Goal: Task Accomplishment & Management: Manage account settings

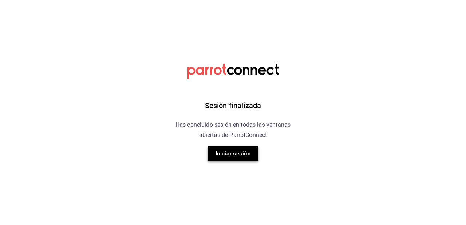
click at [249, 154] on button "Iniciar sesión" at bounding box center [232, 153] width 51 height 15
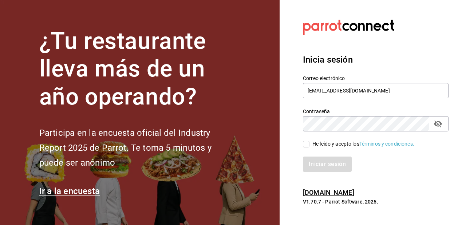
click at [308, 146] on input "He leído y acepto los Términos y condiciones." at bounding box center [306, 144] width 7 height 7
checkbox input "true"
click at [325, 176] on div "Inicia sesión Correo electrónico roboto.mty@gmail.com Contraseña Contraseña He …" at bounding box center [376, 112] width 146 height 136
click at [322, 162] on button "Iniciar sesión" at bounding box center [327, 163] width 49 height 15
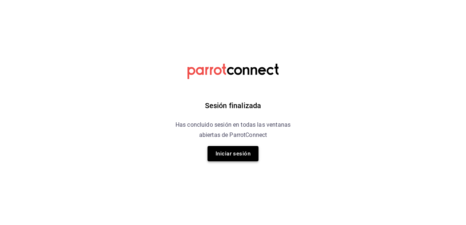
click at [213, 153] on button "Iniciar sesión" at bounding box center [232, 153] width 51 height 15
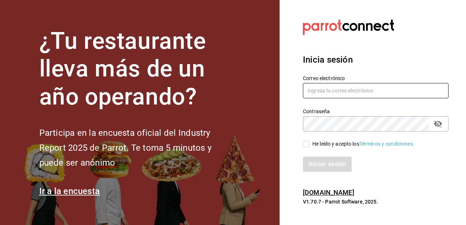
type input "[EMAIL_ADDRESS][DOMAIN_NAME]"
click at [307, 146] on input "He leído y acepto los Términos y condiciones." at bounding box center [306, 144] width 7 height 7
checkbox input "true"
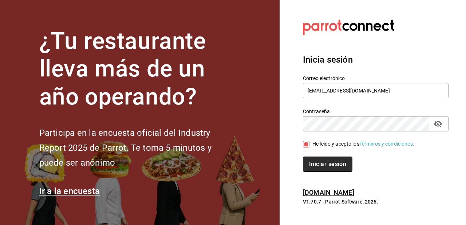
click at [316, 159] on button "Iniciar sesión" at bounding box center [327, 163] width 49 height 15
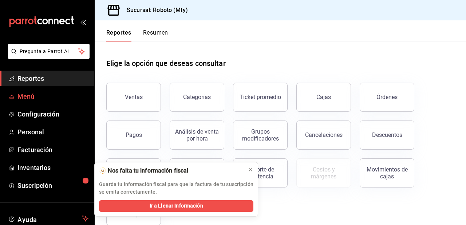
click at [58, 99] on span "Menú" at bounding box center [52, 96] width 71 height 10
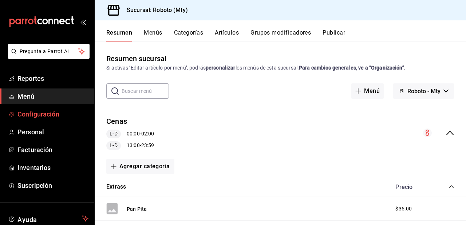
click at [56, 113] on span "Configuración" at bounding box center [52, 114] width 71 height 10
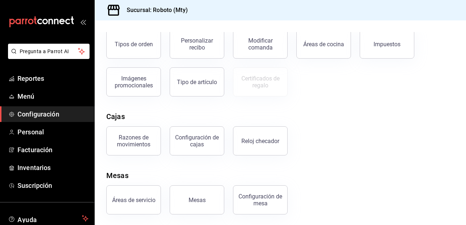
scroll to position [144, 0]
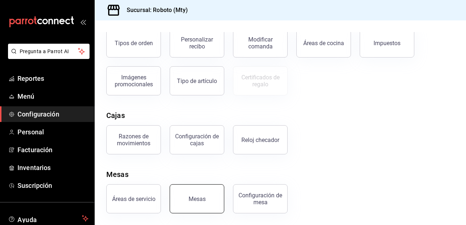
click at [193, 194] on button "Mesas" at bounding box center [197, 198] width 55 height 29
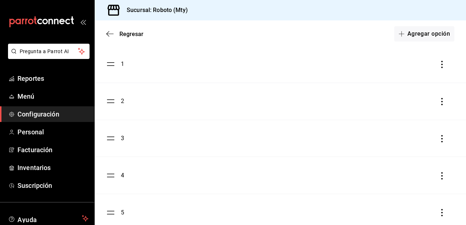
scroll to position [52, 0]
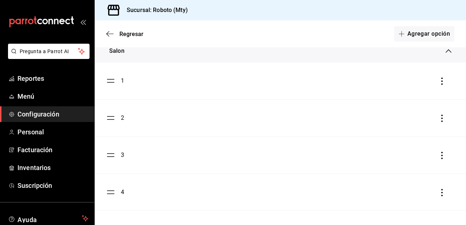
click at [437, 86] on li "1" at bounding box center [280, 81] width 371 height 37
click at [441, 84] on icon "button" at bounding box center [441, 81] width 1 height 7
click at [122, 83] on div at bounding box center [233, 112] width 466 height 225
click at [123, 82] on div "1" at bounding box center [122, 80] width 3 height 9
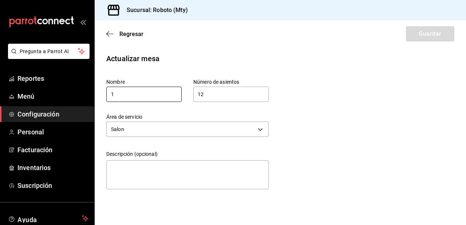
click at [141, 99] on input "1" at bounding box center [143, 94] width 75 height 15
type input "10"
click at [231, 93] on input "12" at bounding box center [230, 94] width 75 height 15
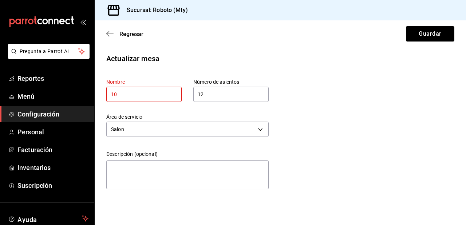
type input "1"
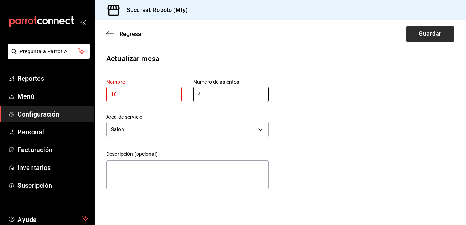
type input "4"
click at [422, 41] on button "Guardar" at bounding box center [430, 33] width 48 height 15
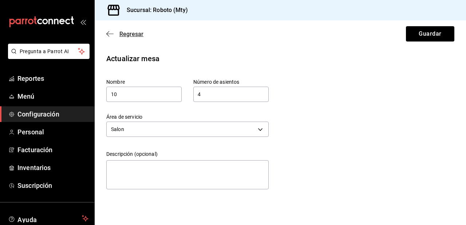
click at [108, 33] on icon "button" at bounding box center [109, 34] width 7 height 7
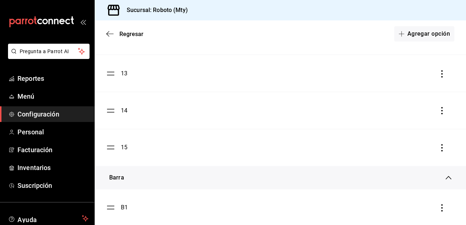
scroll to position [518, 0]
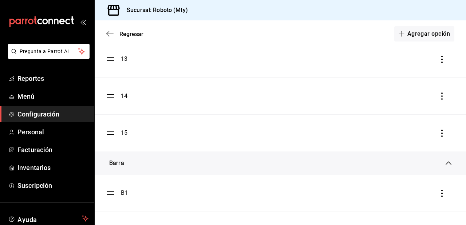
click at [440, 135] on icon "button" at bounding box center [441, 133] width 7 height 7
click at [416, 136] on li "Eliminar" at bounding box center [404, 133] width 73 height 20
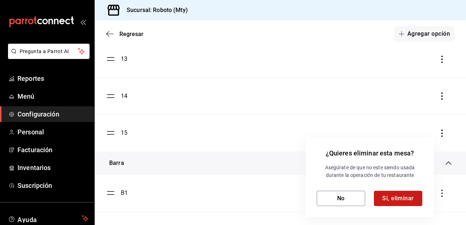
click at [381, 196] on button "Sí, eliminar" at bounding box center [398, 198] width 48 height 15
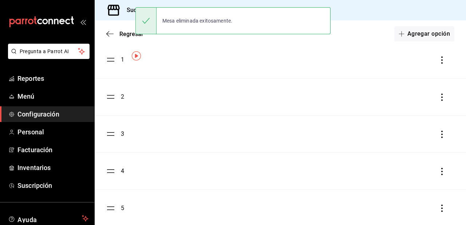
scroll to position [0, 0]
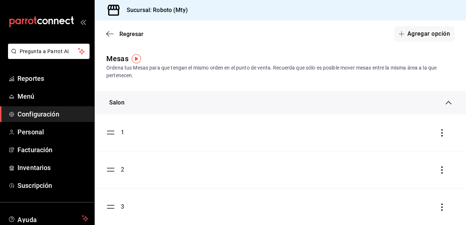
click at [441, 134] on icon "button" at bounding box center [441, 132] width 1 height 7
click at [419, 134] on li "Eliminar" at bounding box center [404, 133] width 73 height 20
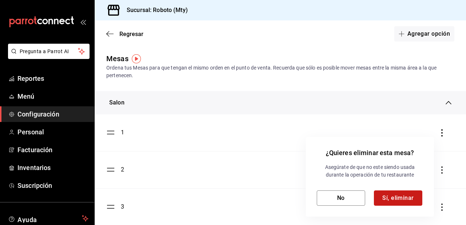
click at [397, 201] on button "Sí, eliminar" at bounding box center [398, 197] width 48 height 15
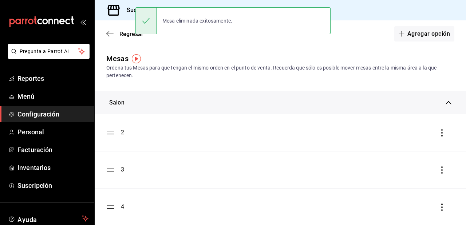
click at [440, 131] on icon "button" at bounding box center [441, 132] width 7 height 7
click at [399, 132] on div "Eliminar" at bounding box center [399, 133] width 19 height 6
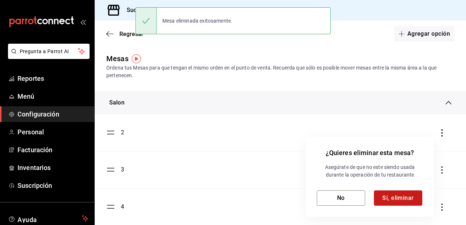
click at [392, 198] on button "Sí, eliminar" at bounding box center [398, 197] width 48 height 15
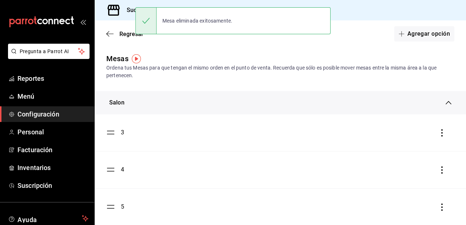
click at [438, 132] on icon "button" at bounding box center [441, 132] width 7 height 7
click at [404, 131] on div "Eliminar" at bounding box center [399, 133] width 19 height 6
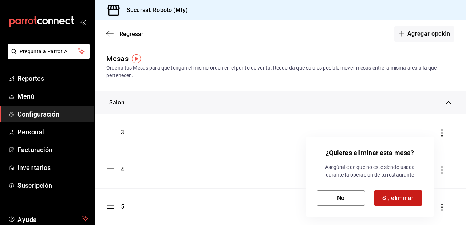
click at [402, 198] on button "Sí, eliminar" at bounding box center [398, 197] width 48 height 15
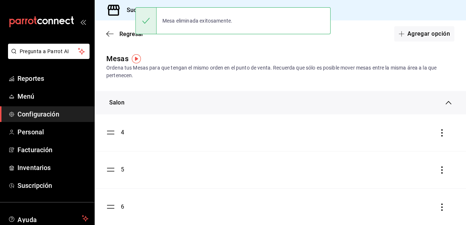
click at [438, 132] on icon "button" at bounding box center [441, 132] width 7 height 7
click at [411, 134] on li "Eliminar" at bounding box center [404, 133] width 73 height 20
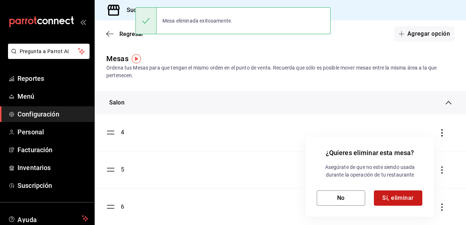
click at [398, 195] on button "Sí, eliminar" at bounding box center [398, 197] width 48 height 15
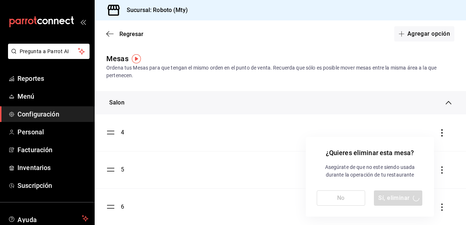
click at [437, 131] on div at bounding box center [233, 112] width 466 height 225
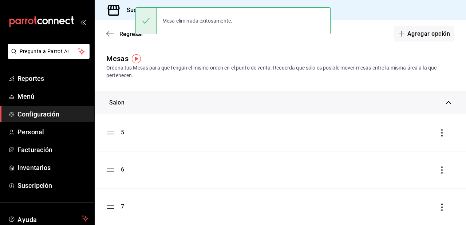
click at [438, 131] on icon "button" at bounding box center [441, 132] width 7 height 7
click at [397, 135] on div "Eliminar" at bounding box center [399, 133] width 19 height 6
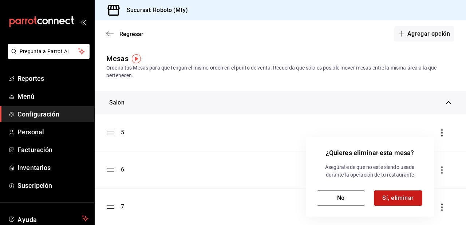
click at [399, 201] on button "Sí, eliminar" at bounding box center [398, 197] width 48 height 15
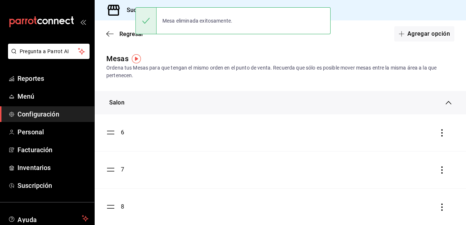
click at [438, 134] on icon "button" at bounding box center [441, 132] width 7 height 7
click at [416, 134] on li "Eliminar" at bounding box center [404, 133] width 73 height 20
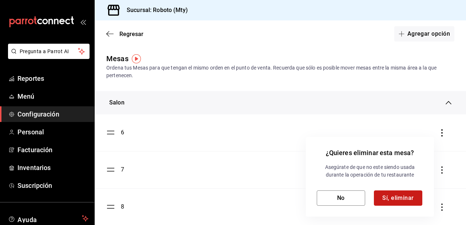
click at [398, 196] on button "Sí, eliminar" at bounding box center [398, 197] width 48 height 15
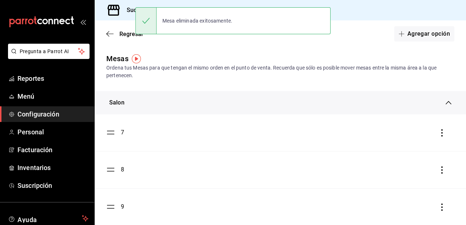
click at [439, 134] on icon "button" at bounding box center [441, 132] width 7 height 7
click at [420, 135] on li "Eliminar" at bounding box center [404, 133] width 73 height 20
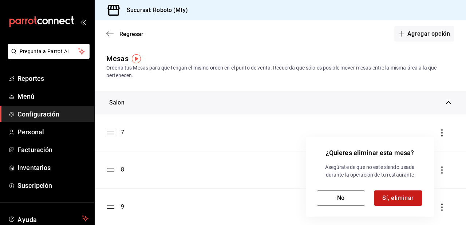
click at [396, 198] on button "Sí, eliminar" at bounding box center [398, 197] width 48 height 15
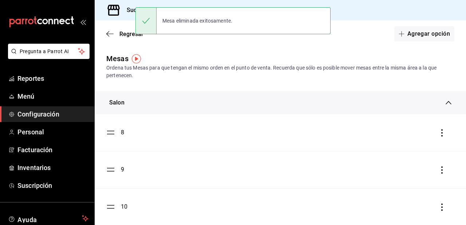
click at [438, 136] on icon "button" at bounding box center [441, 132] width 7 height 7
click at [410, 138] on li "Eliminar" at bounding box center [404, 133] width 73 height 20
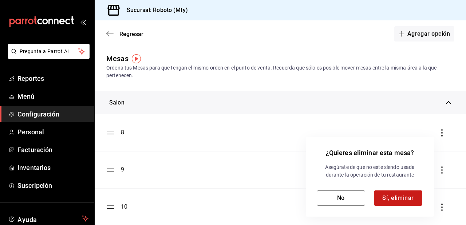
click at [403, 198] on button "Sí, eliminar" at bounding box center [398, 197] width 48 height 15
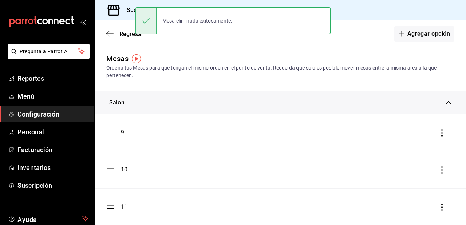
click at [438, 135] on icon "button" at bounding box center [441, 132] width 7 height 7
click at [425, 136] on li "Eliminar" at bounding box center [404, 133] width 73 height 20
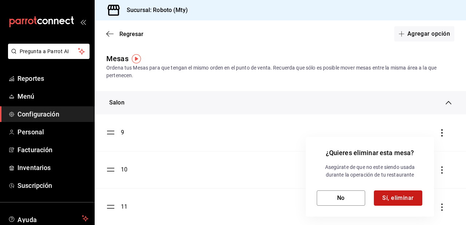
click at [399, 195] on button "Sí, eliminar" at bounding box center [398, 197] width 48 height 15
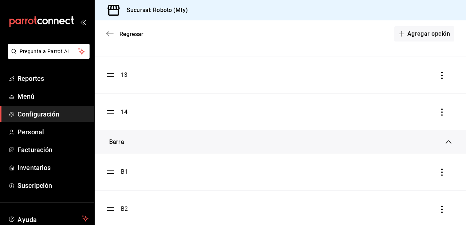
scroll to position [163, 0]
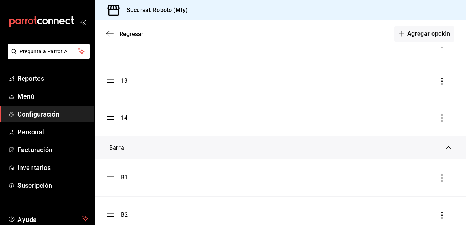
click at [439, 118] on icon "button" at bounding box center [441, 117] width 7 height 7
click at [409, 118] on li "Eliminar" at bounding box center [404, 118] width 73 height 20
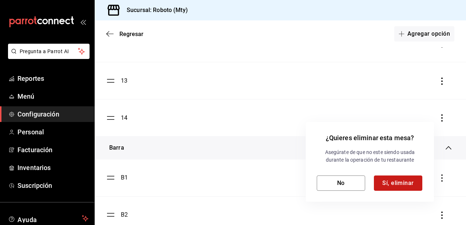
click at [398, 186] on button "Sí, eliminar" at bounding box center [398, 182] width 48 height 15
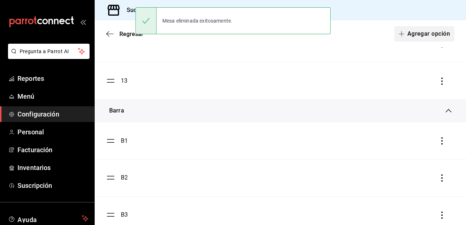
click at [423, 36] on button "Agregar opción" at bounding box center [424, 33] width 60 height 15
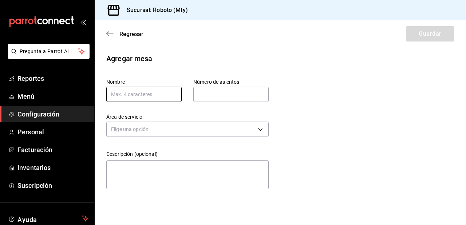
click at [143, 97] on input "text" at bounding box center [143, 94] width 75 height 15
type input "20"
click at [239, 95] on input "text" at bounding box center [230, 94] width 75 height 15
type input "4"
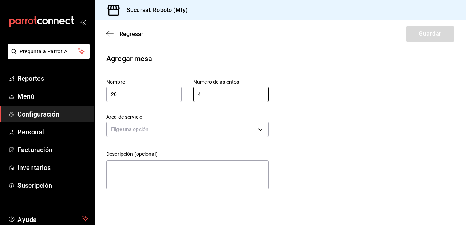
click at [236, 106] on div "Área de servicio Elige una opción" at bounding box center [182, 120] width 174 height 37
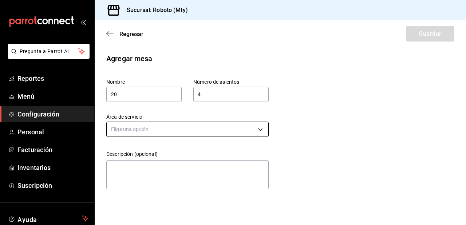
click at [221, 122] on body "Pregunta a Parrot AI Reportes Menú Configuración Personal Facturación Inventari…" at bounding box center [233, 112] width 466 height 225
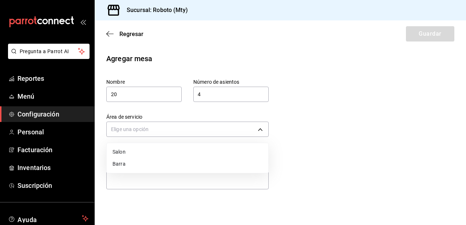
click at [152, 151] on li "Salon" at bounding box center [188, 152] width 162 height 12
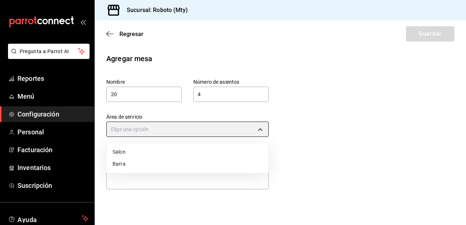
type input "55231b8c-2697-4da5-9556-733000c31d75"
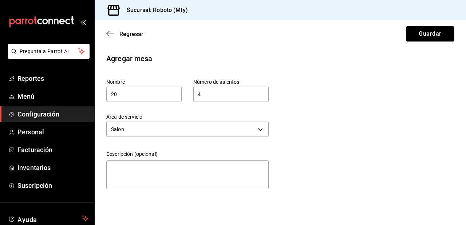
click at [431, 30] on button "Guardar" at bounding box center [430, 33] width 48 height 15
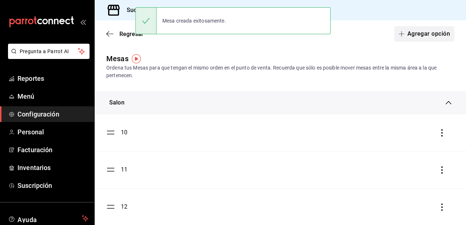
click at [432, 35] on button "Agregar opción" at bounding box center [424, 33] width 60 height 15
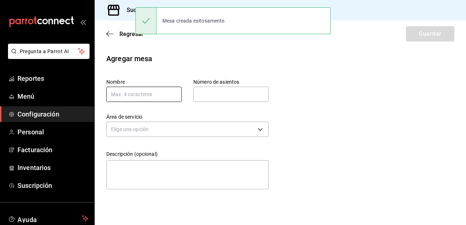
click at [147, 93] on input "text" at bounding box center [143, 94] width 75 height 15
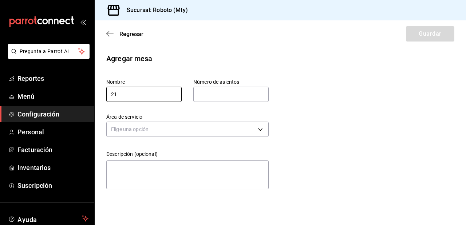
type input "21"
click at [242, 92] on input "text" at bounding box center [230, 94] width 75 height 15
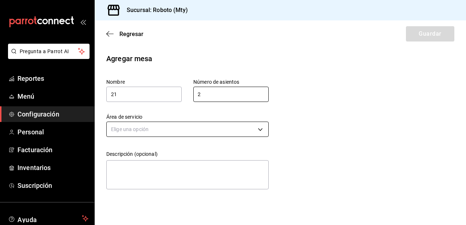
type input "2"
click at [242, 130] on body "Pregunta a Parrot AI Reportes Menú Configuración Personal Facturación Inventari…" at bounding box center [233, 112] width 466 height 225
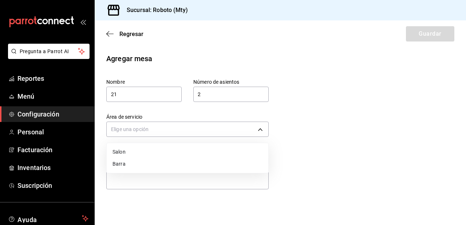
click at [227, 95] on div at bounding box center [233, 112] width 466 height 225
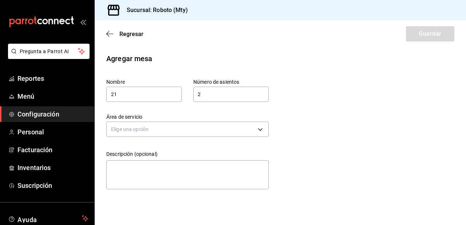
click at [227, 95] on input "2" at bounding box center [230, 94] width 75 height 15
type input "4"
click at [258, 108] on div "Área de servicio Elige una opción" at bounding box center [182, 120] width 174 height 37
drag, startPoint x: 240, startPoint y: 94, endPoint x: 128, endPoint y: 75, distance: 113.5
click at [128, 75] on div "Nombre 21 Número de asientos 4 Número de asientos" at bounding box center [176, 78] width 186 height 47
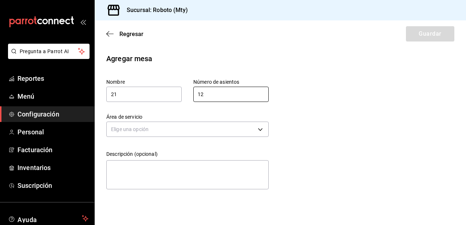
type input "12"
click at [249, 119] on div "Elige una opción" at bounding box center [187, 128] width 162 height 19
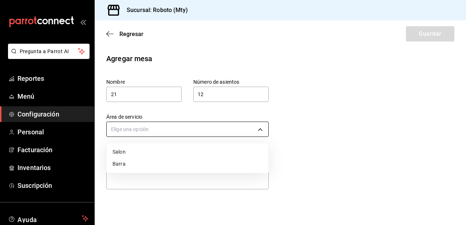
click at [252, 130] on body "Pregunta a Parrot AI Reportes Menú Configuración Personal Facturación Inventari…" at bounding box center [233, 112] width 466 height 225
click at [134, 152] on li "Salon" at bounding box center [188, 152] width 162 height 12
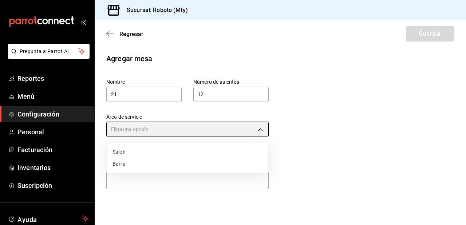
type input "55231b8c-2697-4da5-9556-733000c31d75"
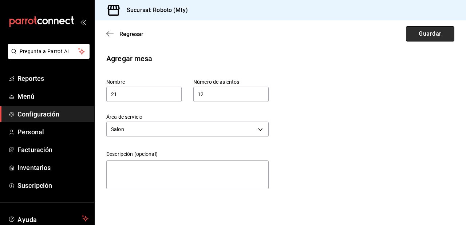
click at [424, 31] on button "Guardar" at bounding box center [430, 33] width 48 height 15
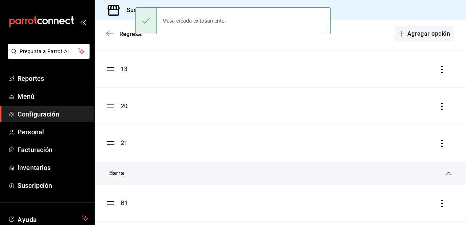
scroll to position [176, 0]
click at [113, 107] on ul "10 11 12 13 20 21" at bounding box center [280, 49] width 371 height 222
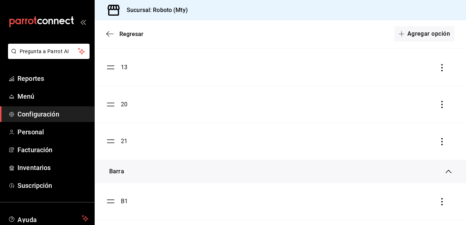
click at [113, 107] on ul "10 11 12 13 20 21" at bounding box center [280, 49] width 371 height 222
click at [131, 107] on div "20" at bounding box center [280, 104] width 348 height 9
click at [125, 105] on div "20" at bounding box center [124, 104] width 7 height 9
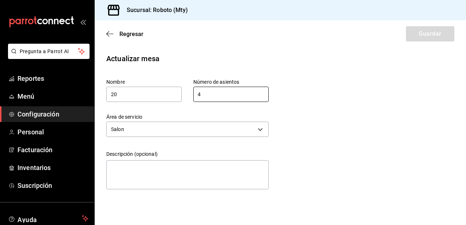
drag, startPoint x: 192, startPoint y: 95, endPoint x: 109, endPoint y: 77, distance: 85.1
click at [109, 77] on div "Nombre 20 Número de asientos 4 Número de asientos" at bounding box center [176, 78] width 186 height 47
type input "12"
click at [418, 35] on button "Guardar" at bounding box center [430, 33] width 48 height 15
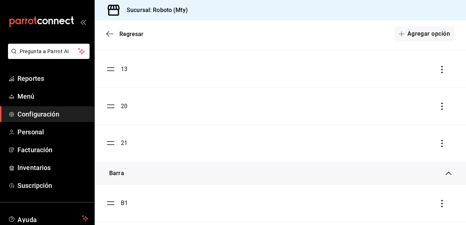
scroll to position [176, 0]
click at [426, 35] on button "Agregar opción" at bounding box center [424, 33] width 60 height 15
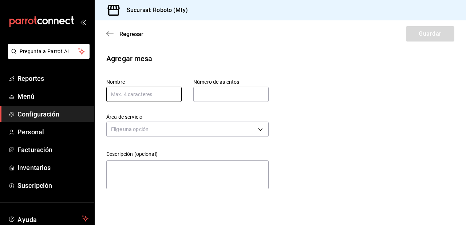
click at [175, 93] on input "text" at bounding box center [143, 94] width 75 height 15
type input "22"
click at [214, 95] on input "text" at bounding box center [230, 94] width 75 height 15
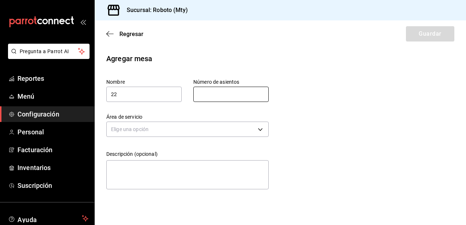
type input "12"
click at [204, 120] on div "Elige una opción" at bounding box center [187, 128] width 162 height 19
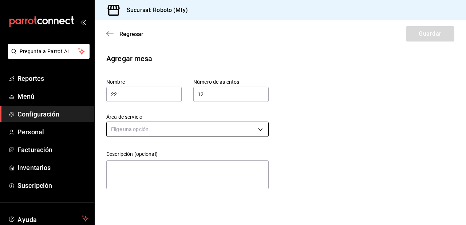
click at [198, 128] on body "Pregunta a Parrot AI Reportes Menú Configuración Personal Facturación Inventari…" at bounding box center [233, 112] width 466 height 225
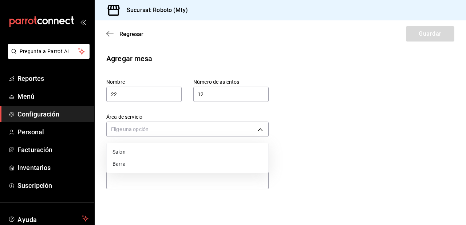
click at [162, 154] on li "Salon" at bounding box center [188, 152] width 162 height 12
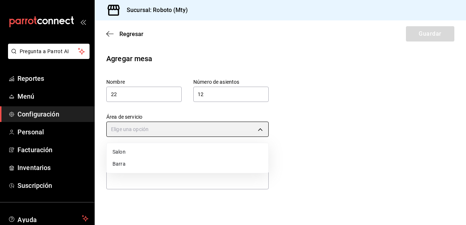
type input "55231b8c-2697-4da5-9556-733000c31d75"
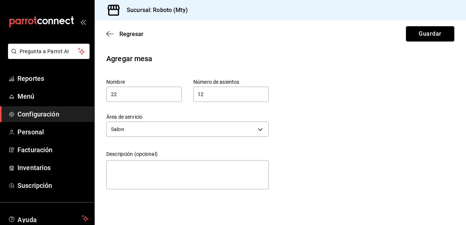
click at [421, 36] on button "Guardar" at bounding box center [430, 33] width 48 height 15
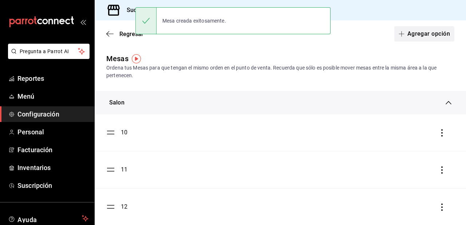
click at [410, 36] on button "Agregar opción" at bounding box center [424, 33] width 60 height 15
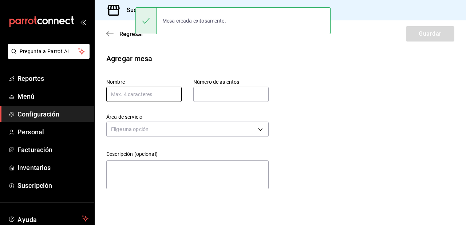
click at [159, 98] on input "text" at bounding box center [143, 94] width 75 height 15
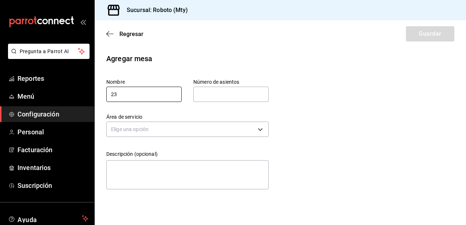
type input "23"
click at [218, 95] on input "text" at bounding box center [230, 94] width 75 height 15
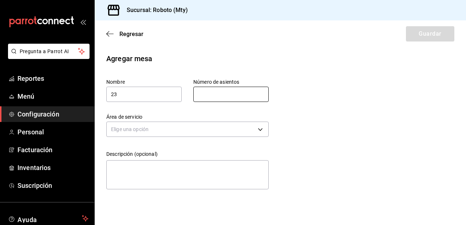
type input "12"
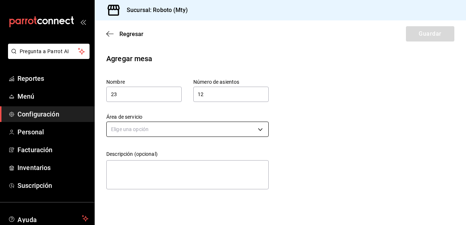
click at [218, 122] on div "Elige una opción" at bounding box center [187, 128] width 162 height 19
click at [217, 125] on body "Pregunta a Parrot AI Reportes Menú Configuración Personal Facturación Inventari…" at bounding box center [233, 112] width 466 height 225
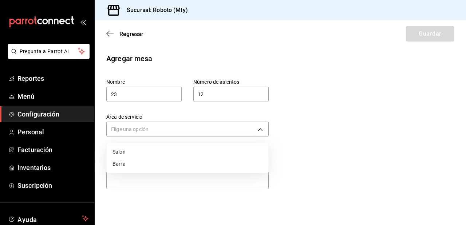
click at [138, 154] on li "Salon" at bounding box center [188, 152] width 162 height 12
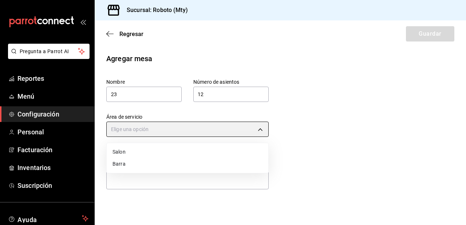
type input "55231b8c-2697-4da5-9556-733000c31d75"
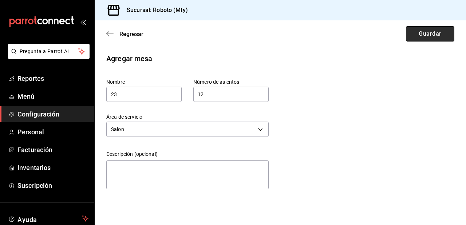
click at [439, 27] on button "Guardar" at bounding box center [430, 33] width 48 height 15
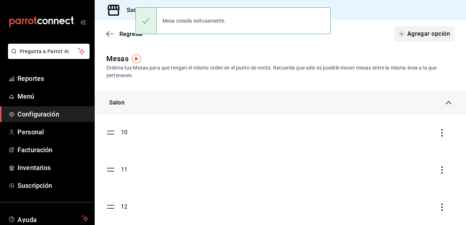
click at [402, 34] on span "button" at bounding box center [402, 34] width 9 height 6
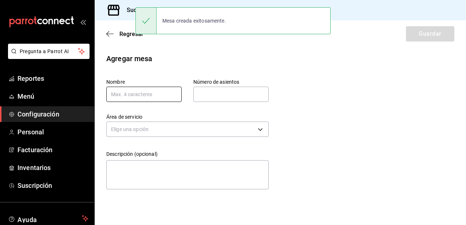
click at [154, 96] on input "text" at bounding box center [143, 94] width 75 height 15
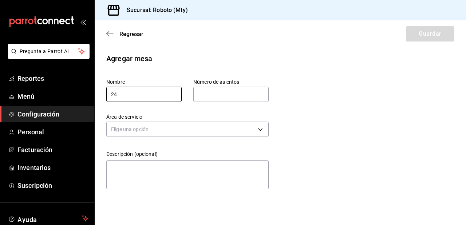
type input "24"
click at [224, 88] on input "text" at bounding box center [230, 94] width 75 height 15
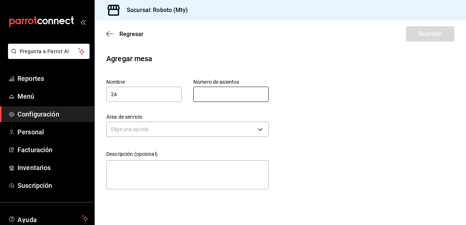
type input "12"
click at [218, 126] on body "Pregunta a Parrot AI Reportes Menú Configuración Personal Facturación Inventari…" at bounding box center [233, 112] width 466 height 225
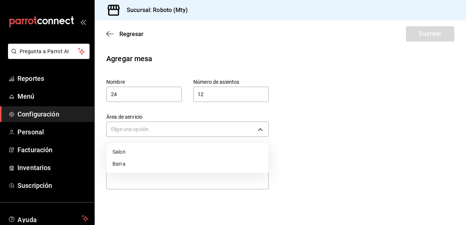
click at [127, 152] on li "Salon" at bounding box center [188, 152] width 162 height 12
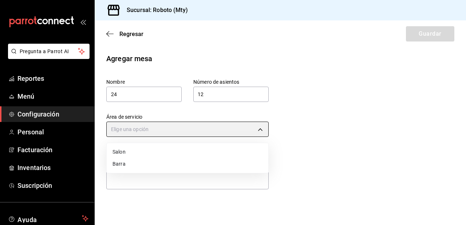
type input "55231b8c-2697-4da5-9556-733000c31d75"
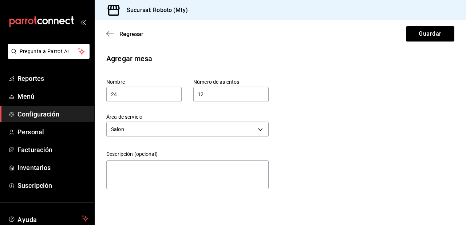
click at [421, 42] on div "Regresar Guardar" at bounding box center [280, 33] width 371 height 27
click at [421, 41] on button "Guardar" at bounding box center [430, 33] width 48 height 15
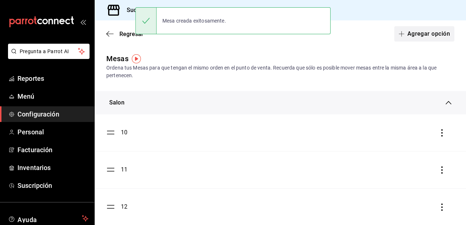
click at [414, 37] on button "Agregar opción" at bounding box center [424, 33] width 60 height 15
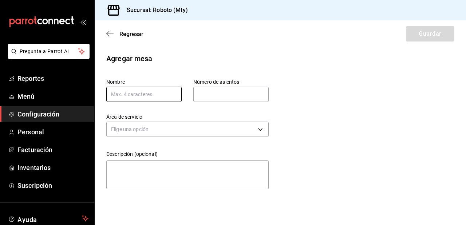
click at [151, 95] on input "text" at bounding box center [143, 94] width 75 height 15
type input "25"
click at [231, 94] on input "text" at bounding box center [230, 94] width 75 height 15
type input "12"
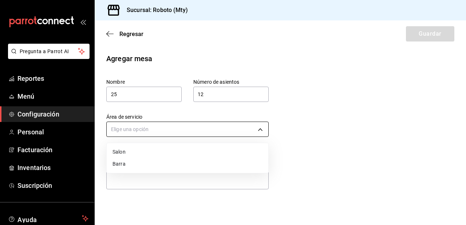
click at [199, 133] on body "Pregunta a Parrot AI Reportes Menú Configuración Personal Facturación Inventari…" at bounding box center [233, 112] width 466 height 225
click at [131, 151] on li "Salon" at bounding box center [188, 152] width 162 height 12
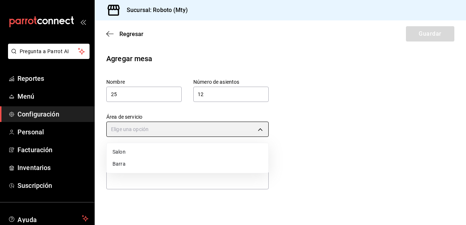
type input "55231b8c-2697-4da5-9556-733000c31d75"
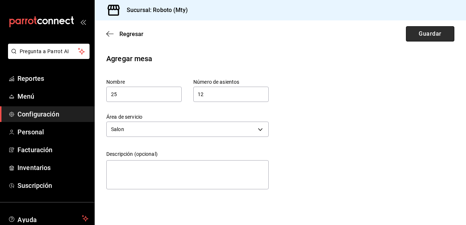
click at [425, 36] on button "Guardar" at bounding box center [430, 33] width 48 height 15
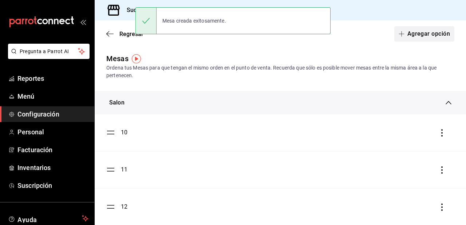
click at [415, 34] on button "Agregar opción" at bounding box center [424, 33] width 60 height 15
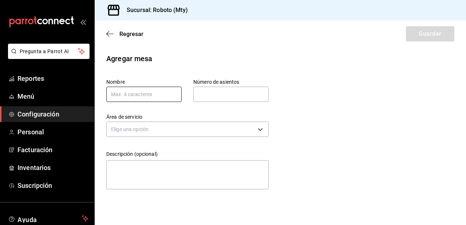
click at [150, 99] on input "text" at bounding box center [143, 94] width 75 height 15
type input "25"
click at [221, 95] on input "text" at bounding box center [230, 94] width 75 height 15
type input "12"
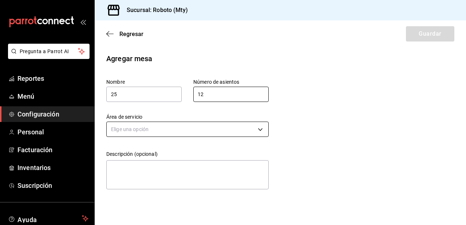
click at [233, 127] on body "Pregunta a Parrot AI Reportes Menú Configuración Personal Facturación Inventari…" at bounding box center [233, 112] width 466 height 225
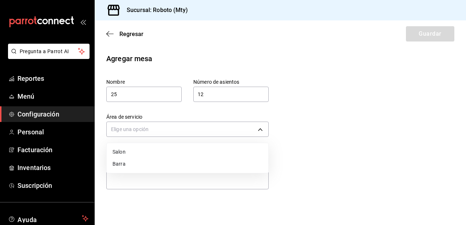
click at [137, 150] on li "Salon" at bounding box center [188, 152] width 162 height 12
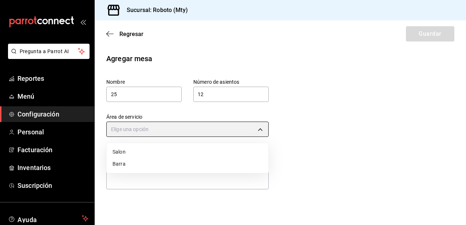
type input "55231b8c-2697-4da5-9556-733000c31d75"
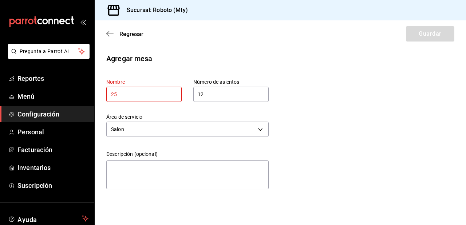
click at [155, 100] on input "25" at bounding box center [143, 94] width 75 height 15
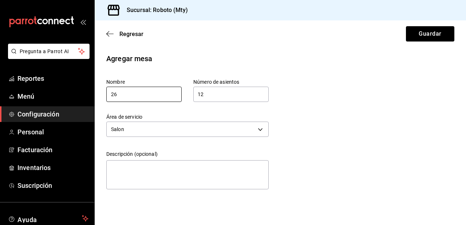
type input "26"
click at [282, 128] on div "Agregar mesa Nombre 26 Número de asientos 12 Número de asientos Área de servici…" at bounding box center [280, 122] width 371 height 139
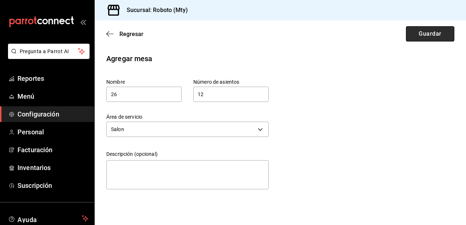
click at [429, 37] on button "Guardar" at bounding box center [430, 33] width 48 height 15
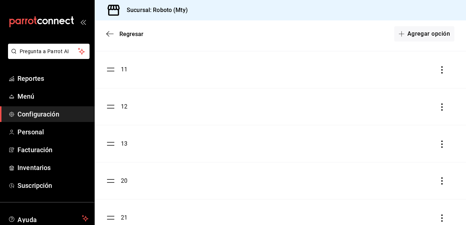
scroll to position [105, 0]
click at [413, 38] on button "Agregar opción" at bounding box center [424, 33] width 60 height 15
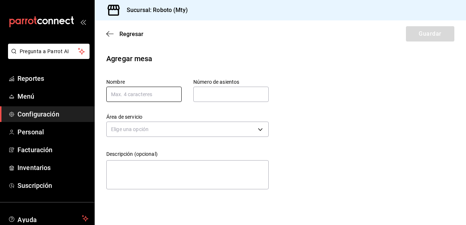
click at [158, 92] on input "text" at bounding box center [143, 94] width 75 height 15
type input "30"
click at [235, 88] on input "text" at bounding box center [230, 94] width 75 height 15
type input "1"
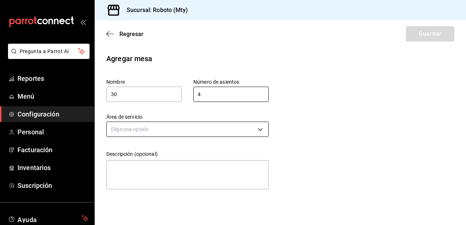
type input "4"
click at [200, 128] on body "Pregunta a Parrot AI Reportes Menú Configuración Personal Facturación Inventari…" at bounding box center [233, 112] width 466 height 225
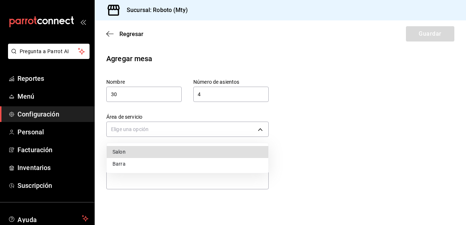
click at [163, 153] on li "Salon" at bounding box center [188, 152] width 162 height 12
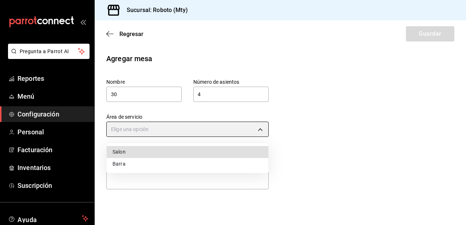
type input "55231b8c-2697-4da5-9556-733000c31d75"
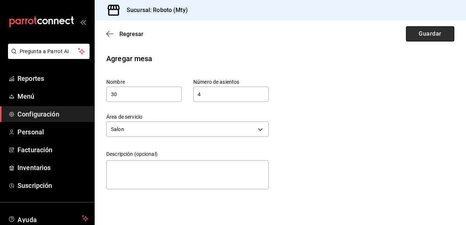
click at [432, 36] on button "Guardar" at bounding box center [430, 33] width 48 height 15
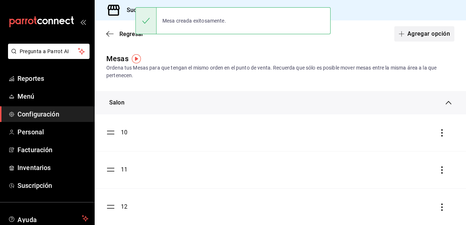
click at [433, 34] on button "Agregar opción" at bounding box center [424, 33] width 60 height 15
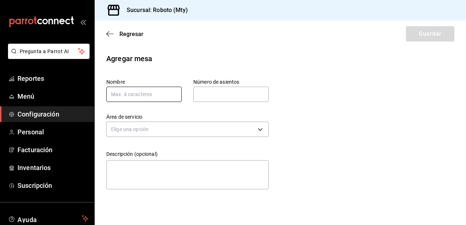
click at [151, 97] on input "text" at bounding box center [143, 94] width 75 height 15
type input "31"
click at [221, 96] on input "text" at bounding box center [230, 94] width 75 height 15
type input "4"
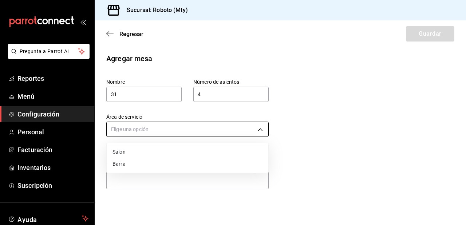
click at [217, 131] on body "Pregunta a Parrot AI Reportes Menú Configuración Personal Facturación Inventari…" at bounding box center [233, 112] width 466 height 225
click at [142, 148] on li "Salon" at bounding box center [188, 152] width 162 height 12
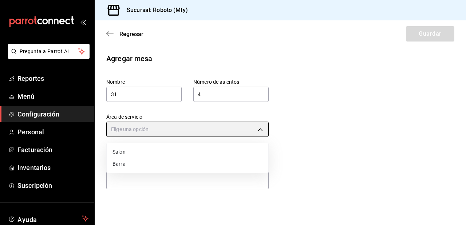
type input "55231b8c-2697-4da5-9556-733000c31d75"
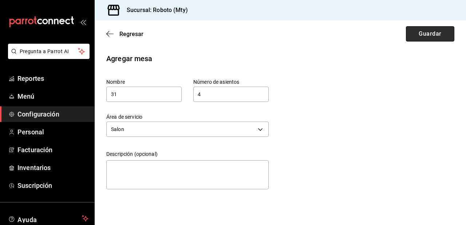
click at [422, 39] on button "Guardar" at bounding box center [430, 33] width 48 height 15
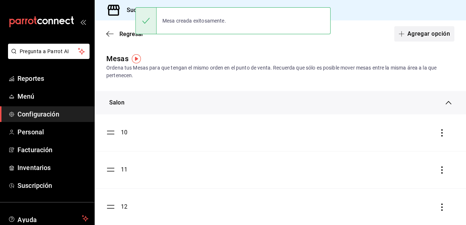
click at [401, 39] on button "Agregar opción" at bounding box center [424, 33] width 60 height 15
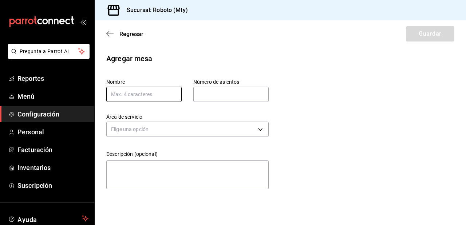
click at [129, 92] on input "text" at bounding box center [143, 94] width 75 height 15
type input "32"
click at [219, 98] on input "text" at bounding box center [230, 94] width 75 height 15
type input "4"
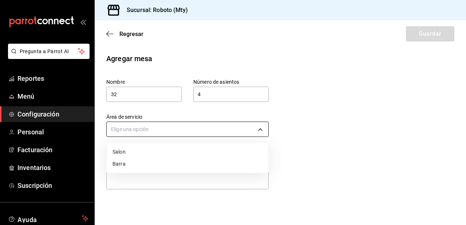
click at [212, 129] on body "Pregunta a Parrot AI Reportes Menú Configuración Personal Facturación Inventari…" at bounding box center [233, 112] width 466 height 225
click at [140, 153] on li "Salon" at bounding box center [188, 152] width 162 height 12
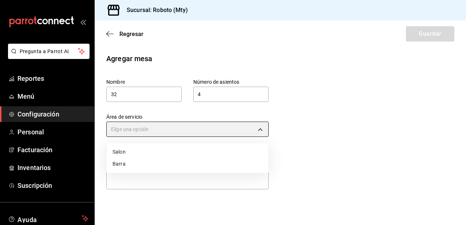
type input "55231b8c-2697-4da5-9556-733000c31d75"
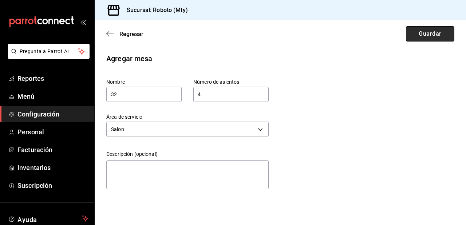
click at [417, 33] on button "Guardar" at bounding box center [430, 33] width 48 height 15
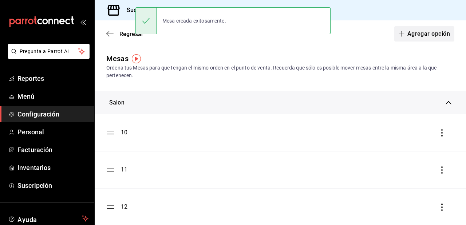
click at [415, 32] on button "Agregar opción" at bounding box center [424, 33] width 60 height 15
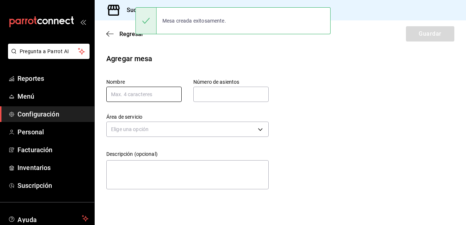
click at [148, 96] on input "text" at bounding box center [143, 94] width 75 height 15
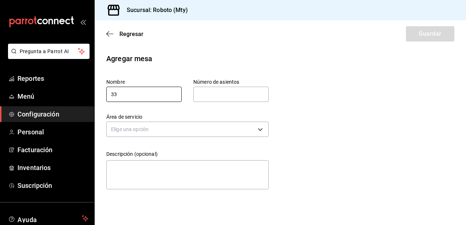
type input "33"
click at [245, 89] on input "text" at bounding box center [230, 94] width 75 height 15
type input "4"
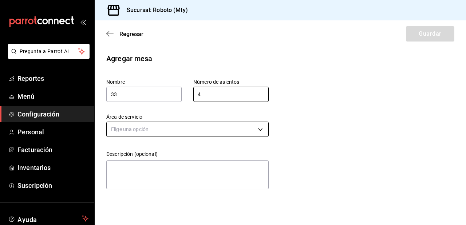
click at [212, 128] on body "Pregunta a Parrot AI Reportes Menú Configuración Personal Facturación Inventari…" at bounding box center [233, 112] width 466 height 225
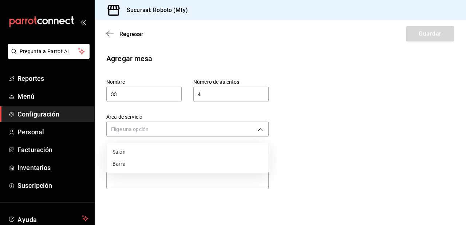
click at [166, 147] on li "Salon" at bounding box center [188, 152] width 162 height 12
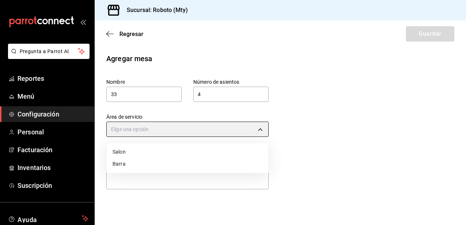
type input "55231b8c-2697-4da5-9556-733000c31d75"
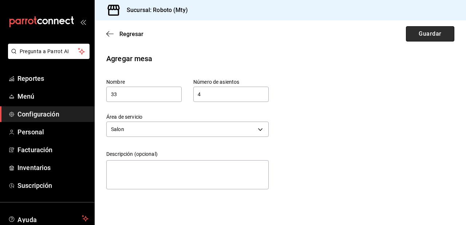
click at [416, 39] on button "Guardar" at bounding box center [430, 33] width 48 height 15
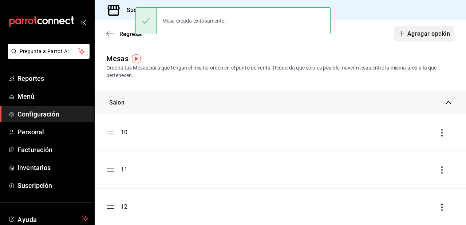
click at [415, 33] on button "Agregar opción" at bounding box center [424, 33] width 60 height 15
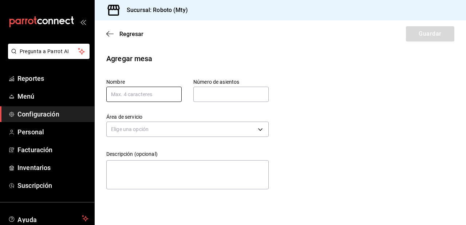
click at [159, 92] on input "text" at bounding box center [143, 94] width 75 height 15
type input "4"
type input "34"
click at [217, 97] on input "text" at bounding box center [230, 94] width 75 height 15
type input "4"
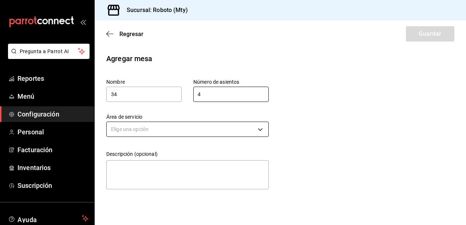
click at [229, 130] on body "Pregunta a Parrot AI Reportes Menú Configuración Personal Facturación Inventari…" at bounding box center [233, 112] width 466 height 225
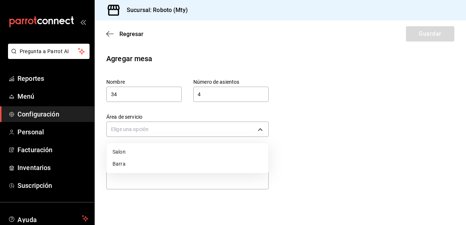
click at [145, 151] on li "Salon" at bounding box center [188, 152] width 162 height 12
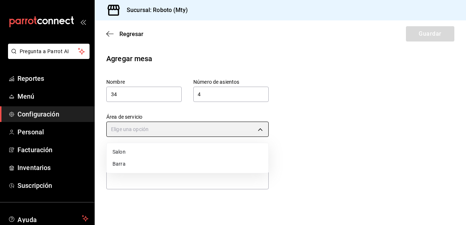
type input "55231b8c-2697-4da5-9556-733000c31d75"
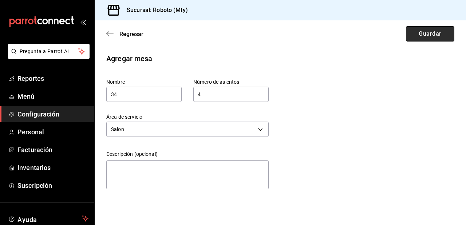
click at [441, 35] on button "Guardar" at bounding box center [430, 33] width 48 height 15
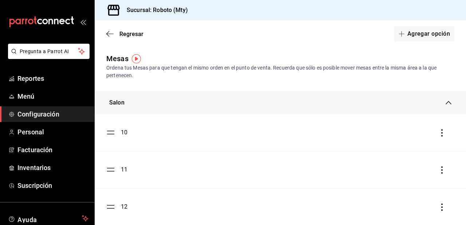
click at [441, 106] on div "Salon" at bounding box center [277, 102] width 336 height 9
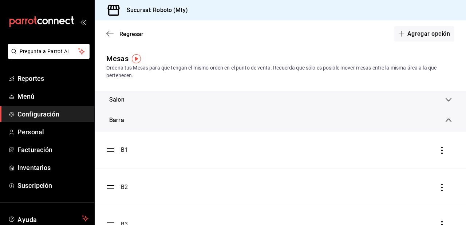
click at [445, 117] on div "Barra" at bounding box center [280, 119] width 371 height 23
click at [419, 35] on button "Agregar opción" at bounding box center [424, 33] width 60 height 15
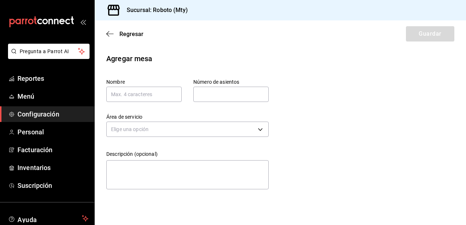
click at [45, 120] on link "Configuración" at bounding box center [47, 114] width 94 height 16
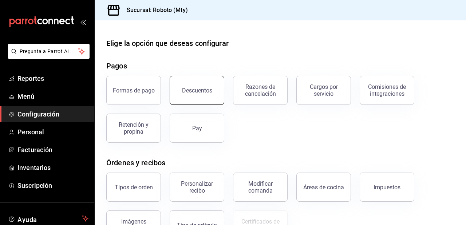
click at [176, 84] on div "Descuentos" at bounding box center [192, 86] width 63 height 38
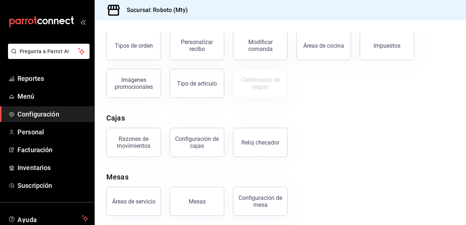
scroll to position [144, 0]
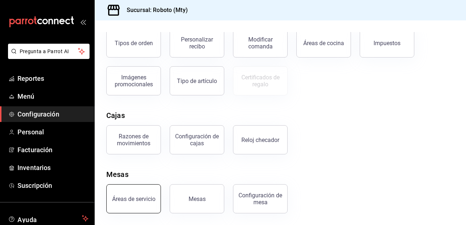
click at [139, 210] on button "Áreas de servicio" at bounding box center [133, 198] width 55 height 29
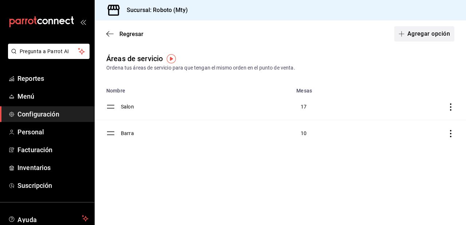
click at [422, 33] on button "Agregar opción" at bounding box center [424, 33] width 60 height 15
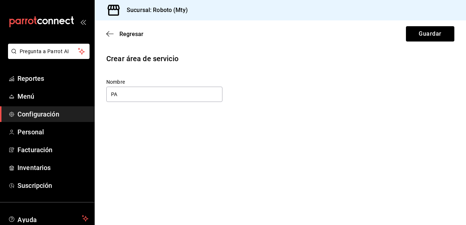
type input "P"
type input "p"
type input "L"
type input "To Go"
click at [429, 39] on button "Guardar" at bounding box center [430, 33] width 48 height 15
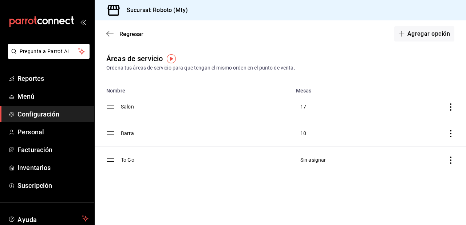
click at [41, 114] on span "Configuración" at bounding box center [52, 114] width 71 height 10
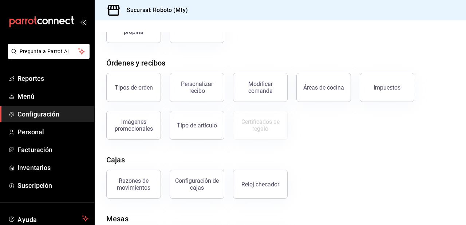
scroll to position [144, 0]
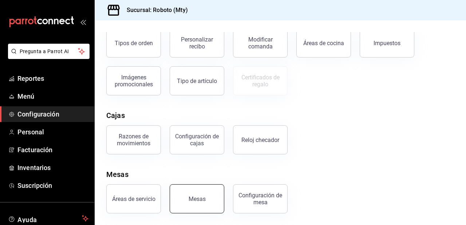
click at [207, 203] on button "Mesas" at bounding box center [197, 198] width 55 height 29
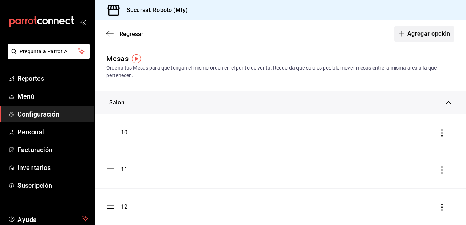
click at [436, 35] on button "Agregar opción" at bounding box center [424, 33] width 60 height 15
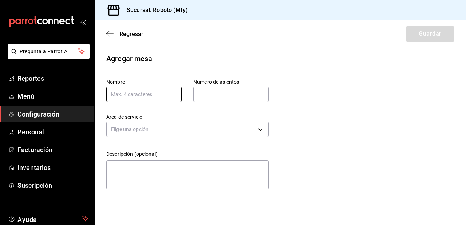
click at [120, 96] on input "text" at bounding box center [143, 94] width 75 height 15
type input "1"
click at [198, 93] on input "text" at bounding box center [230, 94] width 75 height 15
type input "4"
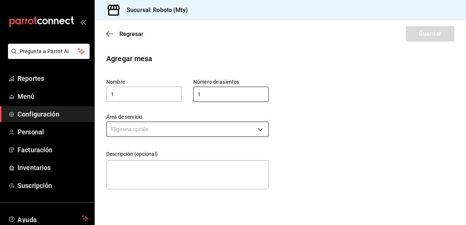
type input "1"
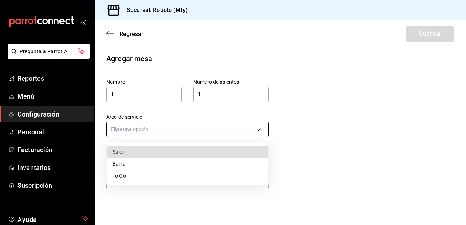
click at [210, 130] on body "Pregunta a Parrot AI Reportes Menú Configuración Personal Facturación Inventari…" at bounding box center [233, 112] width 466 height 225
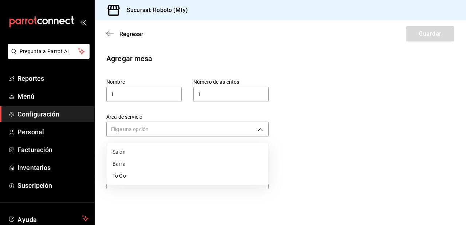
click at [125, 174] on li "To Go" at bounding box center [188, 176] width 162 height 12
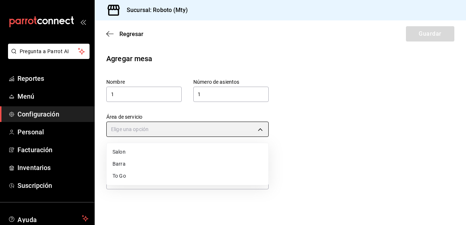
type input "1dd68196-28ab-4d05-bc30-5c37620dae3e"
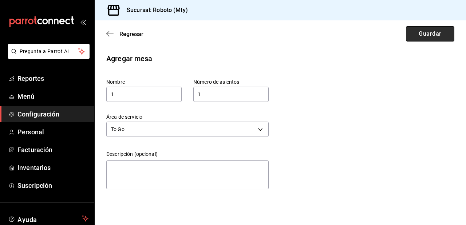
click at [419, 32] on button "Guardar" at bounding box center [430, 33] width 48 height 15
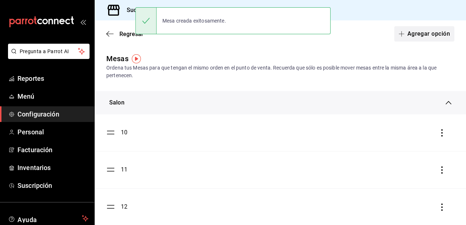
click at [417, 27] on button "Agregar opción" at bounding box center [424, 33] width 60 height 15
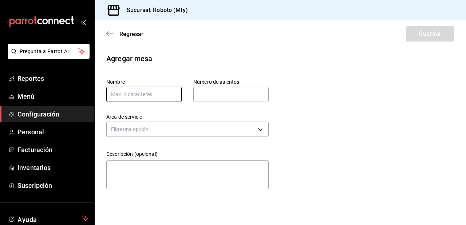
click at [139, 92] on input "text" at bounding box center [143, 94] width 75 height 15
type input "2"
click at [207, 102] on div "Área de servicio Elige una opción" at bounding box center [182, 120] width 174 height 37
click at [209, 96] on input "text" at bounding box center [230, 94] width 75 height 15
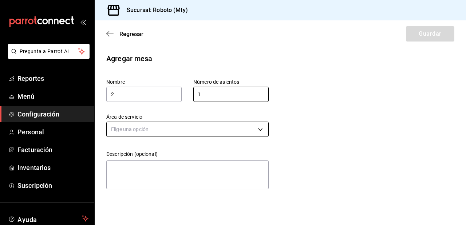
type input "1"
click at [183, 125] on body "Pregunta a Parrot AI Reportes Menú Configuración Personal Facturación Inventari…" at bounding box center [233, 112] width 466 height 225
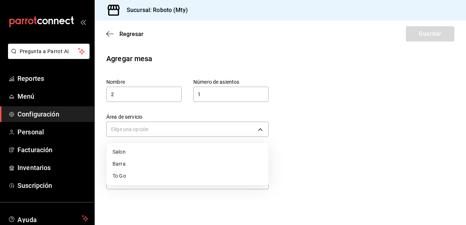
click at [137, 172] on li "To Go" at bounding box center [188, 176] width 162 height 12
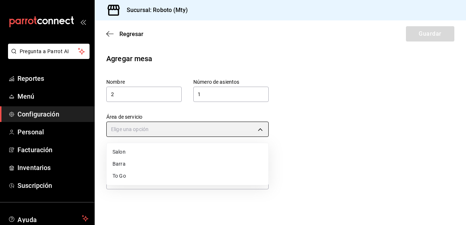
type input "1dd68196-28ab-4d05-bc30-5c37620dae3e"
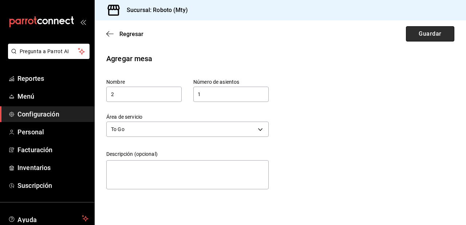
click at [410, 36] on button "Guardar" at bounding box center [430, 33] width 48 height 15
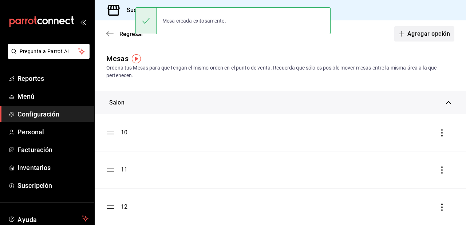
click at [428, 37] on button "Agregar opción" at bounding box center [424, 33] width 60 height 15
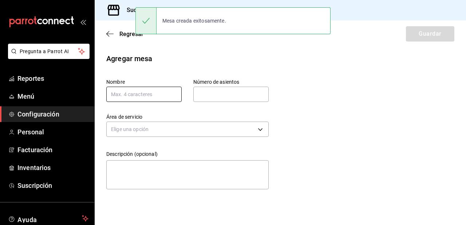
click at [167, 91] on input "text" at bounding box center [143, 94] width 75 height 15
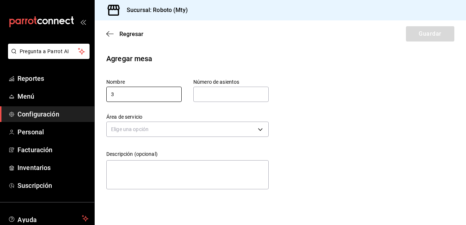
type input "3"
click at [214, 94] on input "text" at bounding box center [230, 94] width 75 height 15
type input "4"
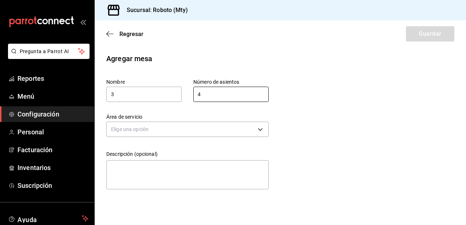
drag, startPoint x: 226, startPoint y: 94, endPoint x: 124, endPoint y: 67, distance: 105.4
click at [124, 67] on div "Nombre 3 Número de asientos 4 Número de asientos" at bounding box center [176, 78] width 186 height 47
click at [245, 91] on input "text" at bounding box center [230, 94] width 75 height 15
type input "1"
click at [188, 128] on body "Pregunta a Parrot AI Reportes Menú Configuración Personal Facturación Inventari…" at bounding box center [233, 112] width 466 height 225
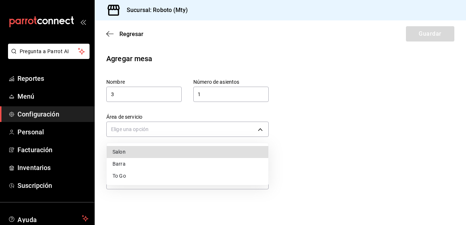
click at [143, 173] on li "To Go" at bounding box center [188, 176] width 162 height 12
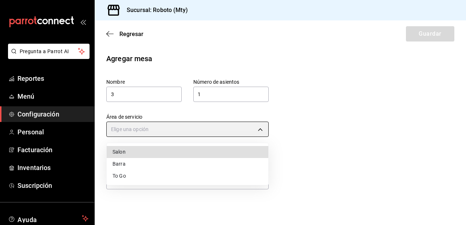
type input "1dd68196-28ab-4d05-bc30-5c37620dae3e"
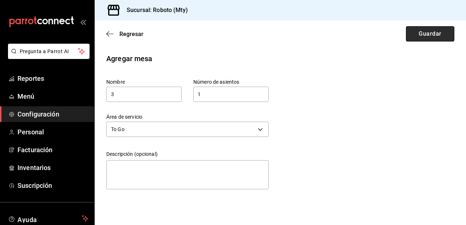
click at [425, 31] on button "Guardar" at bounding box center [430, 33] width 48 height 15
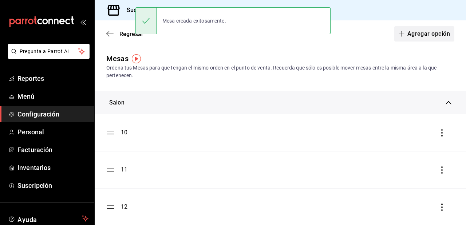
click at [402, 37] on button "Agregar opción" at bounding box center [424, 33] width 60 height 15
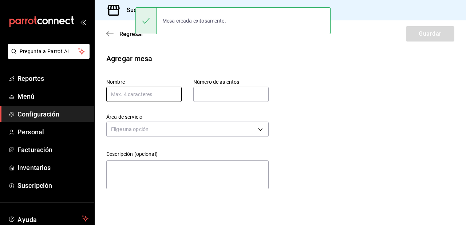
click at [151, 92] on input "text" at bounding box center [143, 94] width 75 height 15
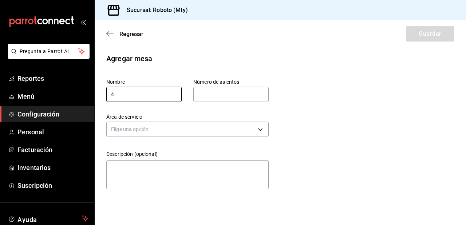
type input "4"
click at [245, 89] on input "text" at bounding box center [230, 94] width 75 height 15
type input "1"
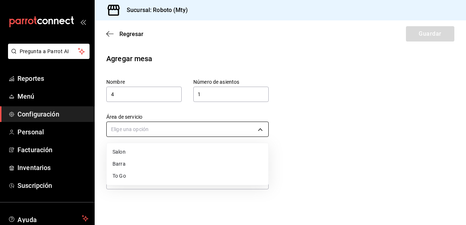
click at [198, 129] on body "Pregunta a Parrot AI Reportes Menú Configuración Personal Facturación Inventari…" at bounding box center [233, 112] width 466 height 225
click at [123, 173] on li "To Go" at bounding box center [188, 176] width 162 height 12
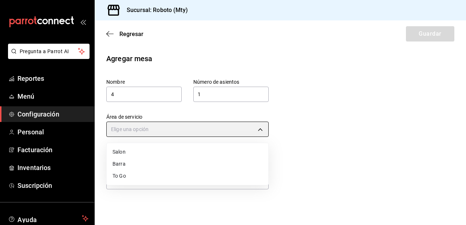
type input "1dd68196-28ab-4d05-bc30-5c37620dae3e"
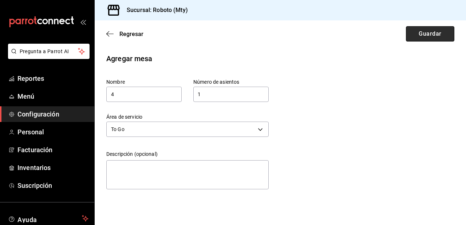
click at [426, 29] on button "Guardar" at bounding box center [430, 33] width 48 height 15
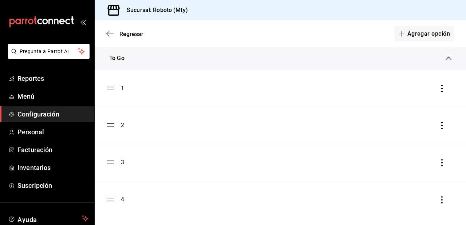
scroll to position [1057, 0]
click at [106, 35] on icon "button" at bounding box center [109, 34] width 7 height 7
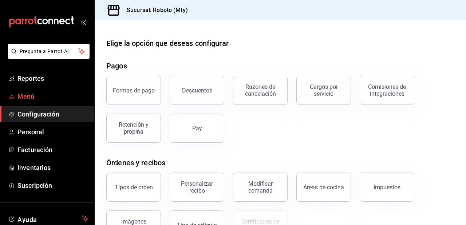
click at [51, 102] on link "Menú" at bounding box center [47, 96] width 94 height 16
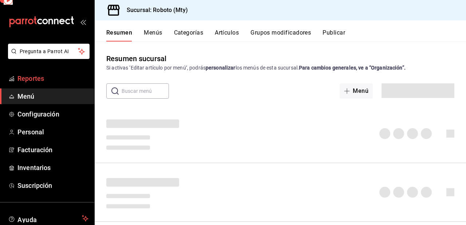
click at [51, 78] on span "Reportes" at bounding box center [52, 79] width 71 height 10
